Goal: Navigation & Orientation: Understand site structure

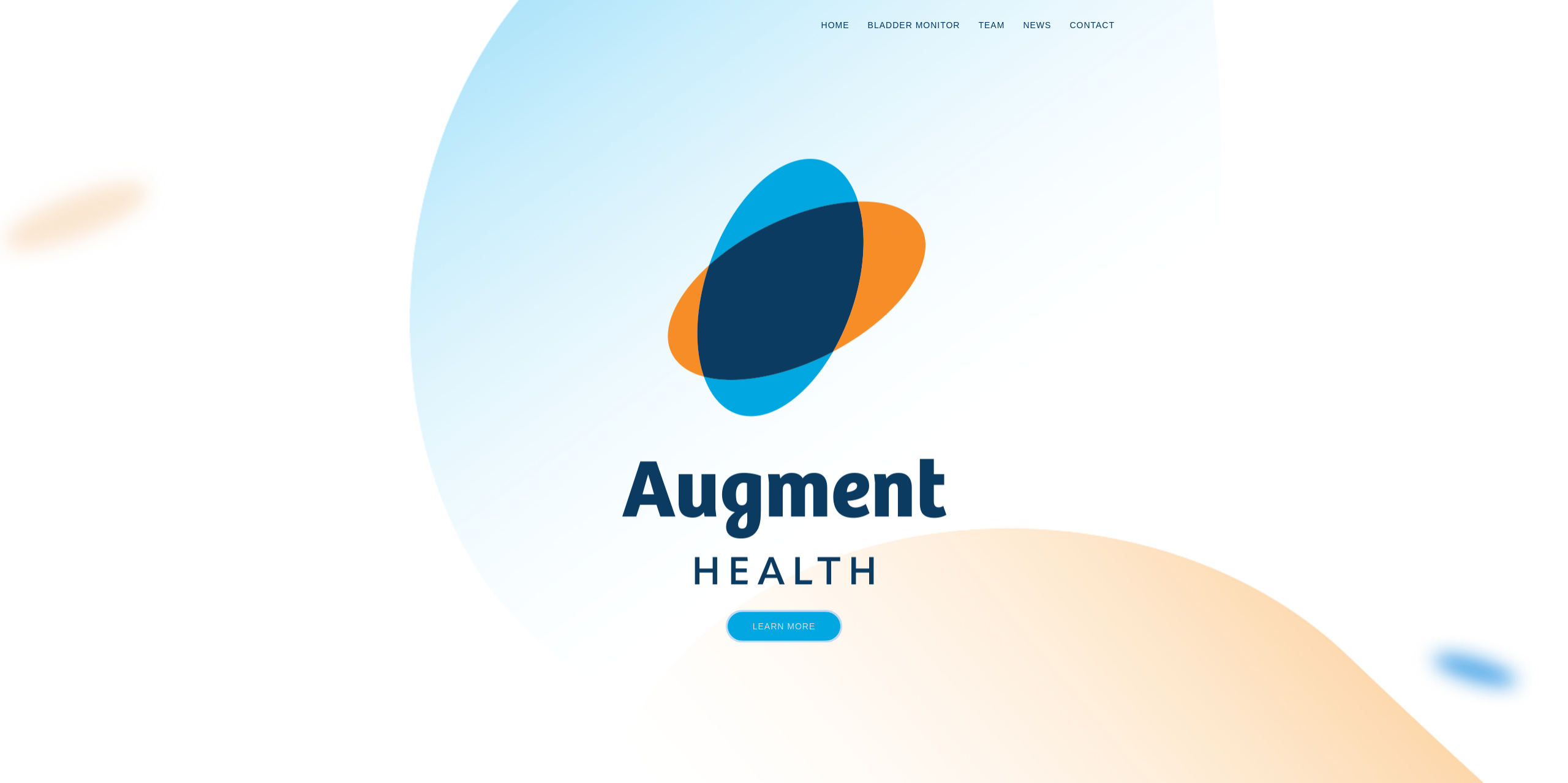
click at [784, 619] on link "Learn More" at bounding box center [784, 626] width 113 height 29
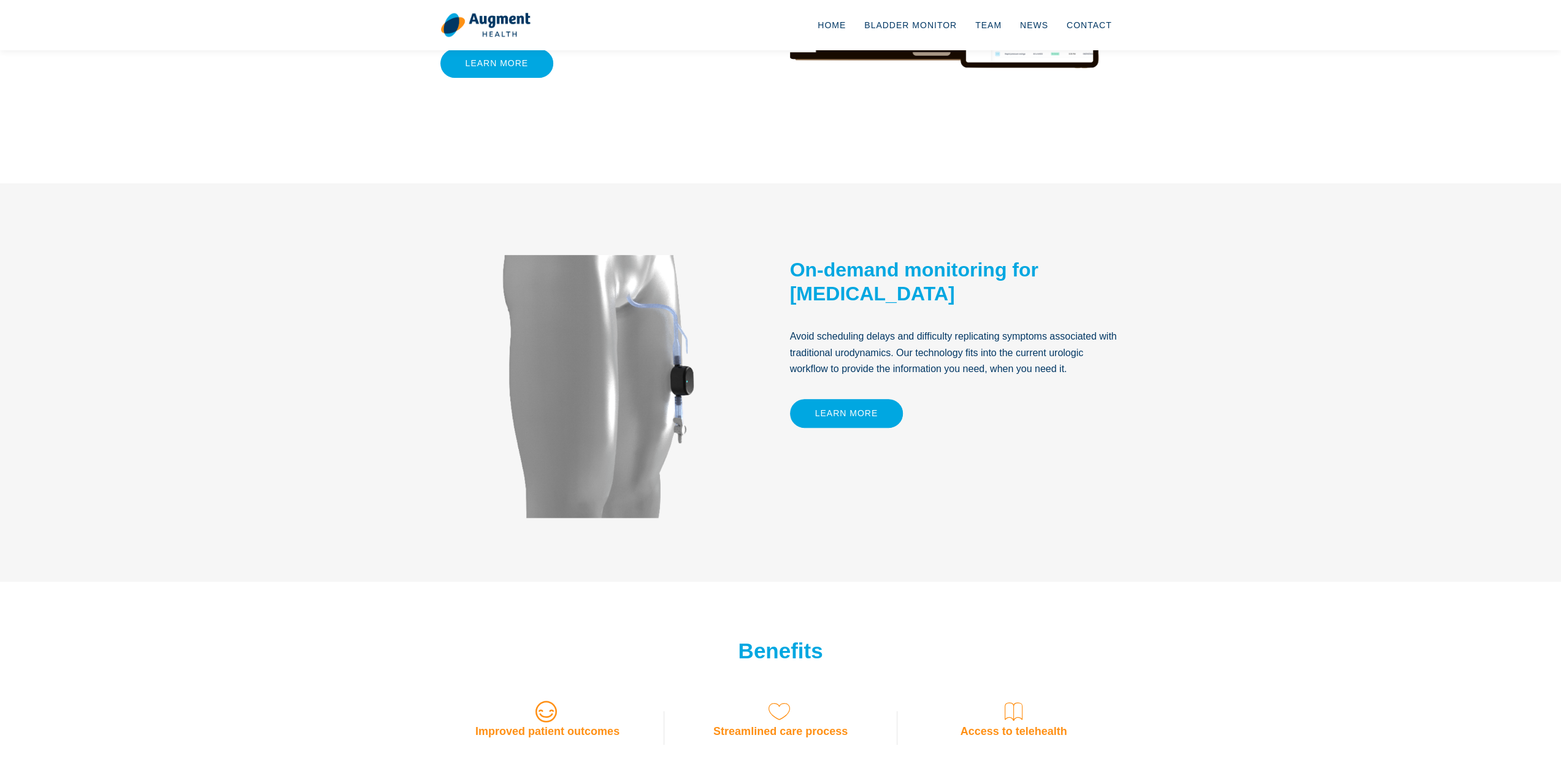
scroll to position [729, 0]
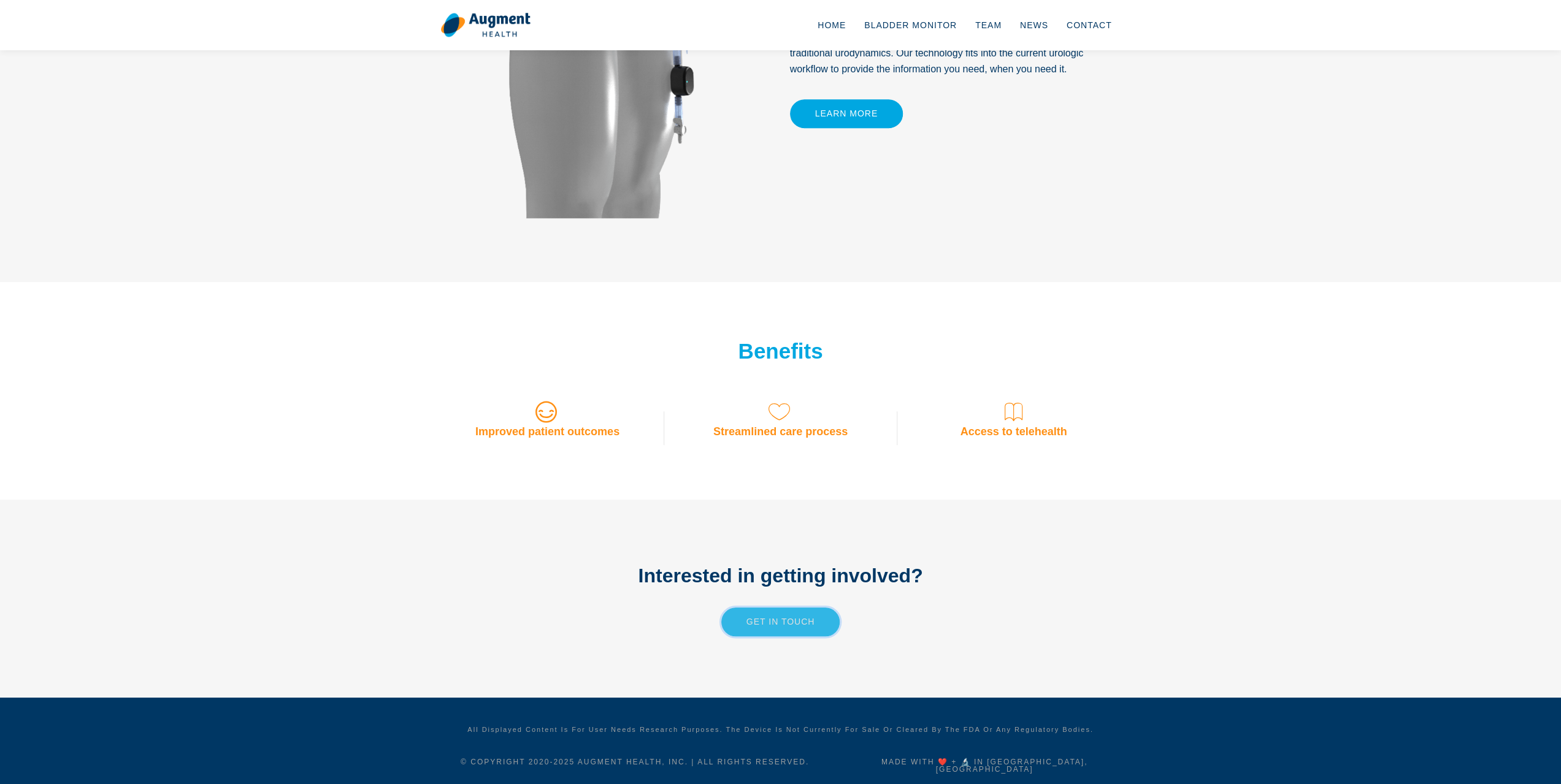
click at [777, 623] on link "Get in touch" at bounding box center [780, 622] width 119 height 29
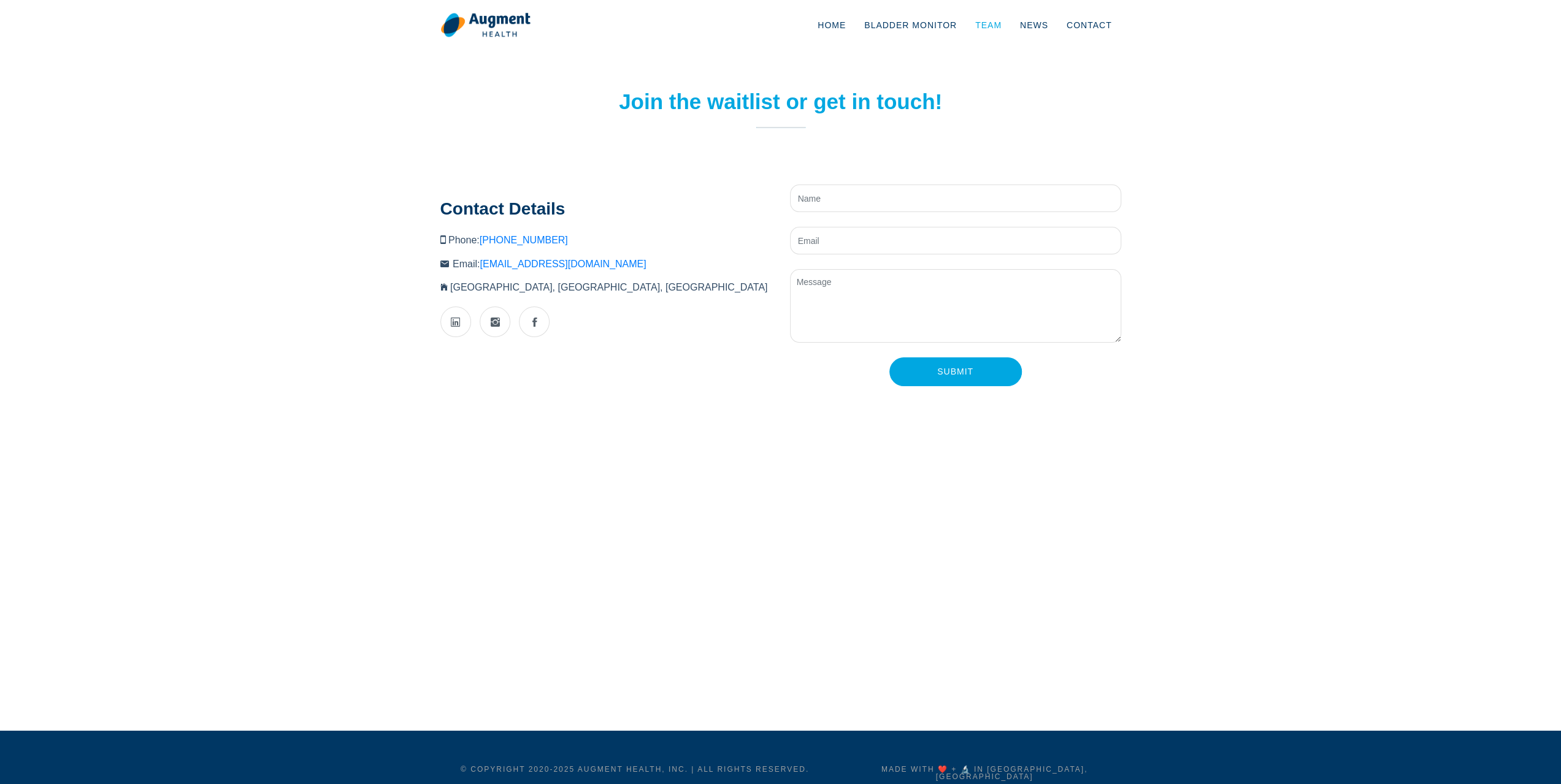
click at [1004, 25] on link "Team" at bounding box center [988, 24] width 45 height 40
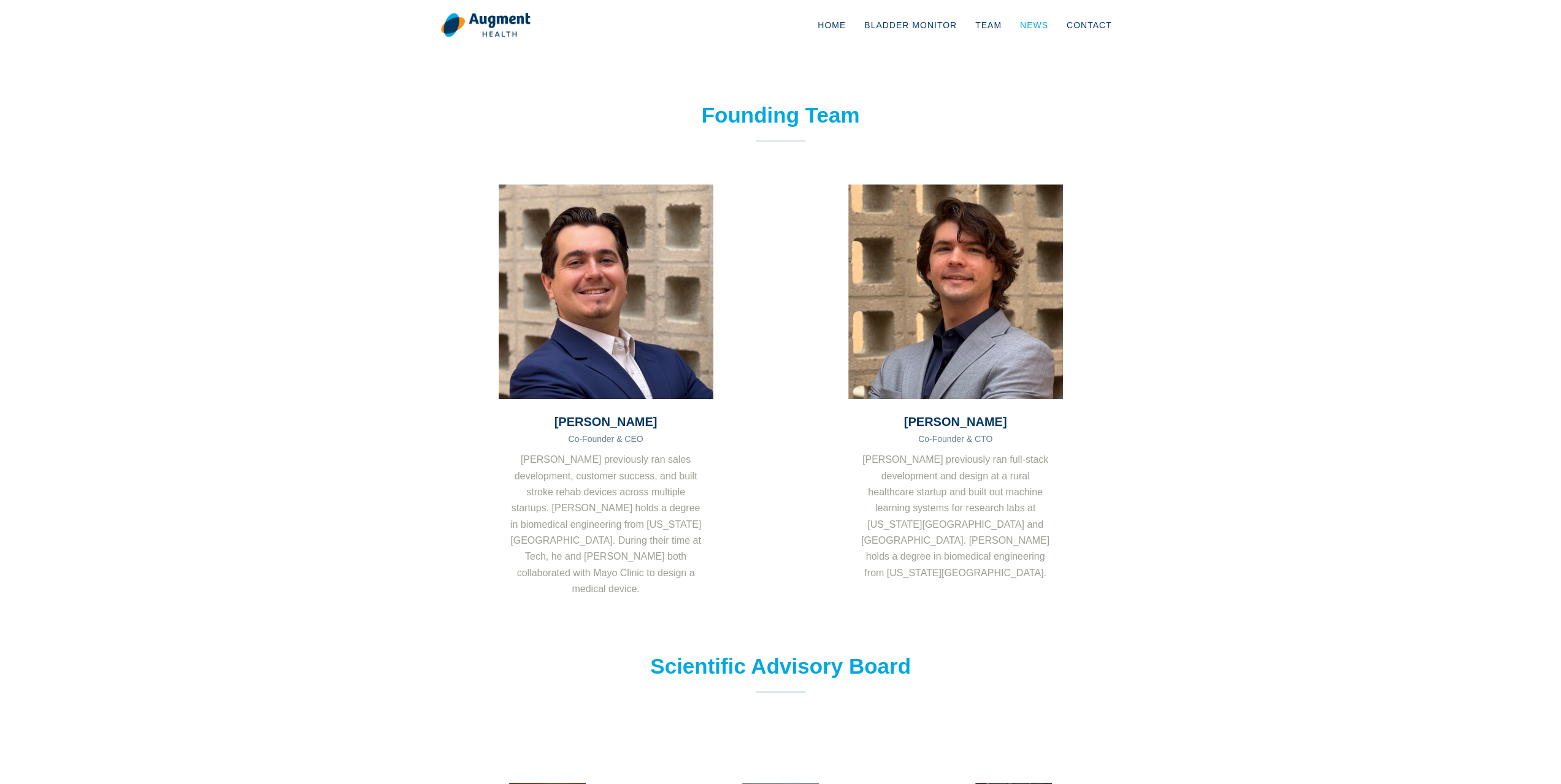
click at [1038, 28] on link "News" at bounding box center [1033, 24] width 46 height 40
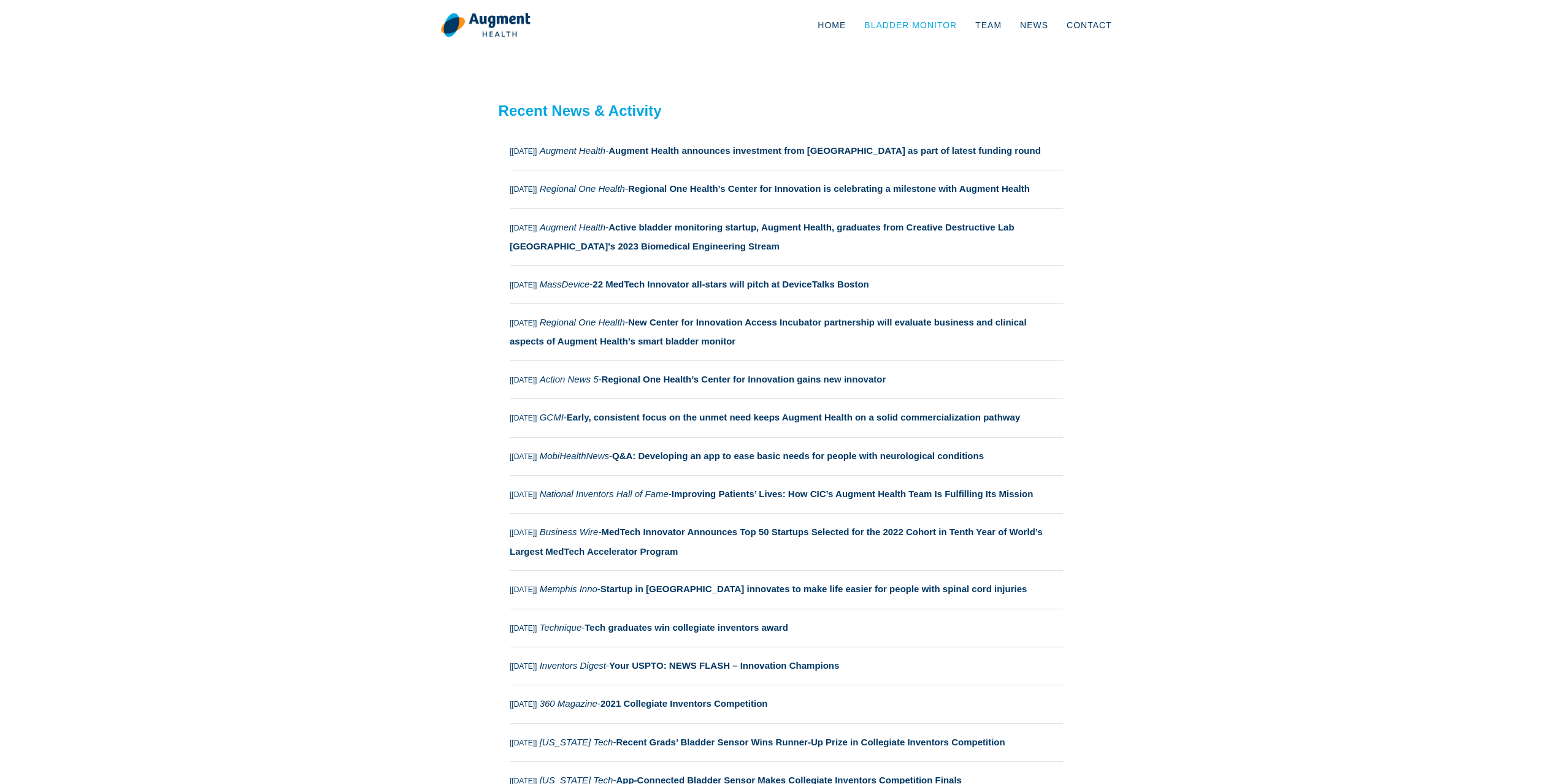
click at [954, 25] on link "Bladder Monitor" at bounding box center [910, 24] width 111 height 40
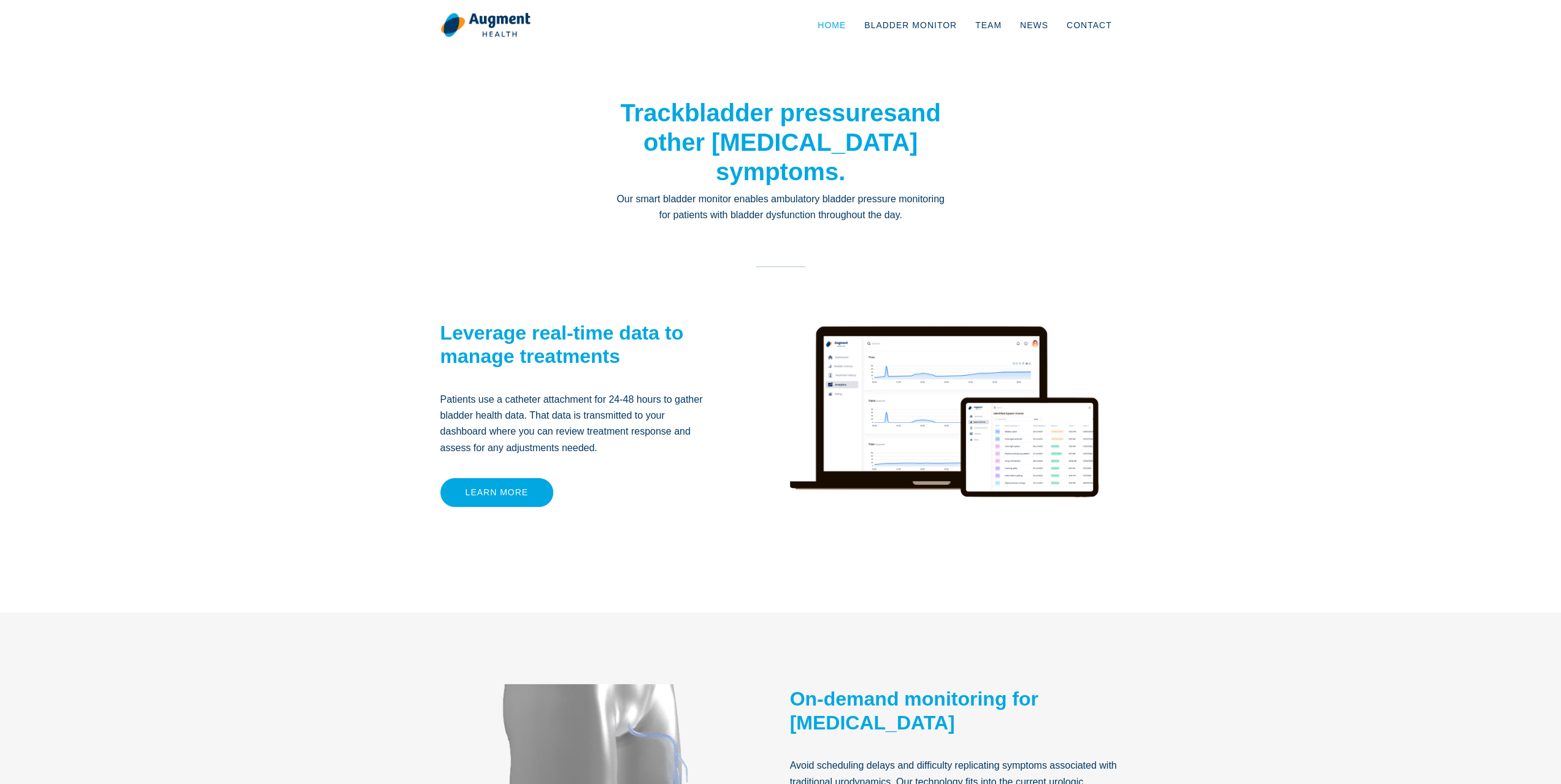
click at [854, 27] on link "Home" at bounding box center [831, 24] width 46 height 40
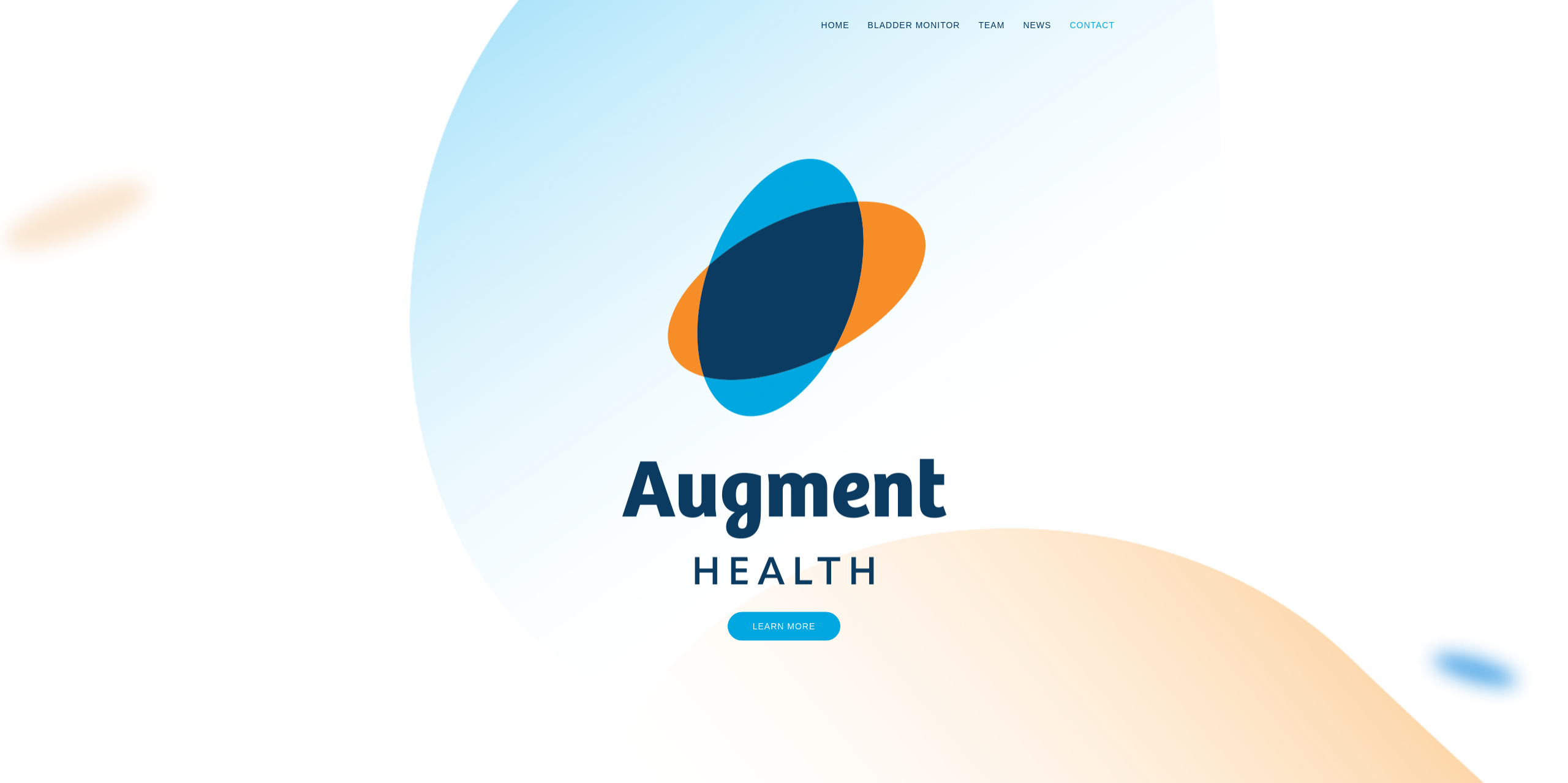
click at [1084, 24] on link "Contact" at bounding box center [1092, 24] width 64 height 40
